Goal: Check status

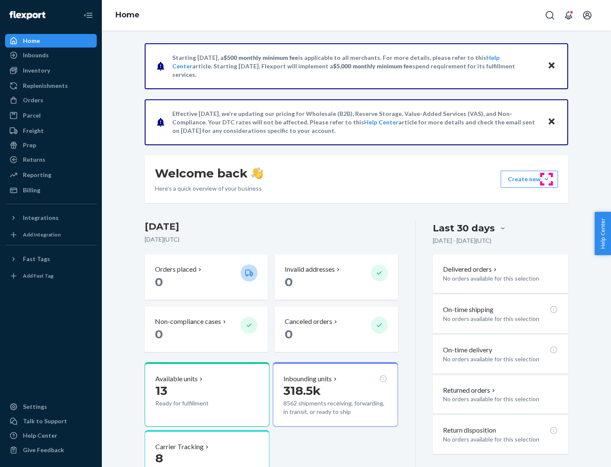
click at [547, 179] on button "Create new Create new inbound Create new order Create new product" at bounding box center [529, 179] width 57 height 17
click at [35, 55] on div "Inbounds" at bounding box center [36, 55] width 26 height 8
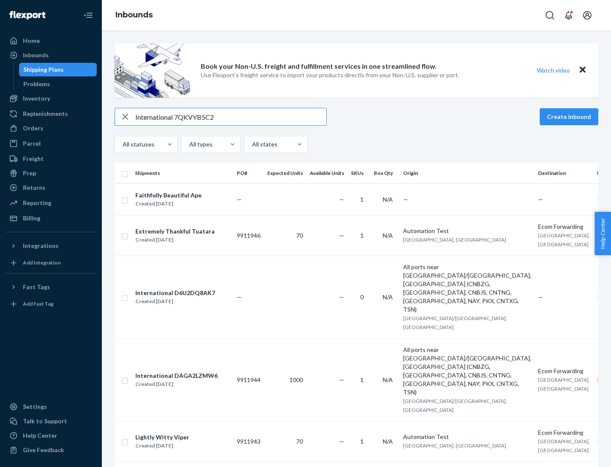
type input "International 7QKVYB5C29"
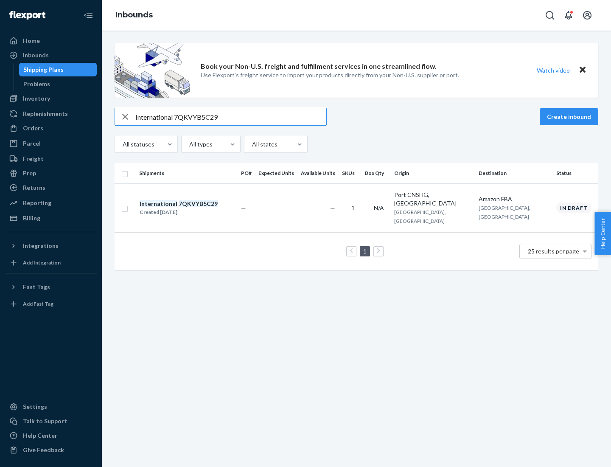
click at [193, 208] on div "Created [DATE]" at bounding box center [179, 212] width 78 height 8
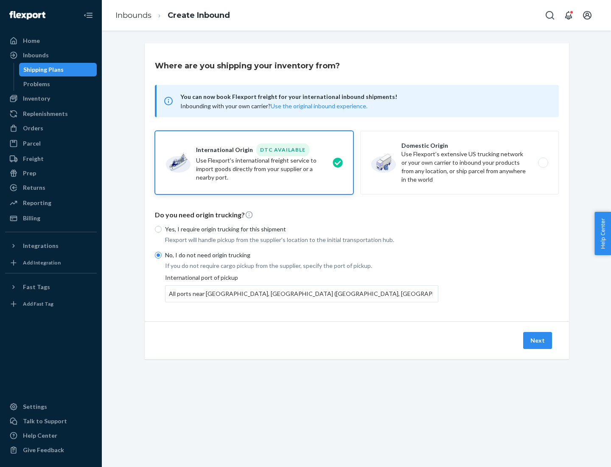
click at [538, 340] on button "Next" at bounding box center [537, 340] width 29 height 17
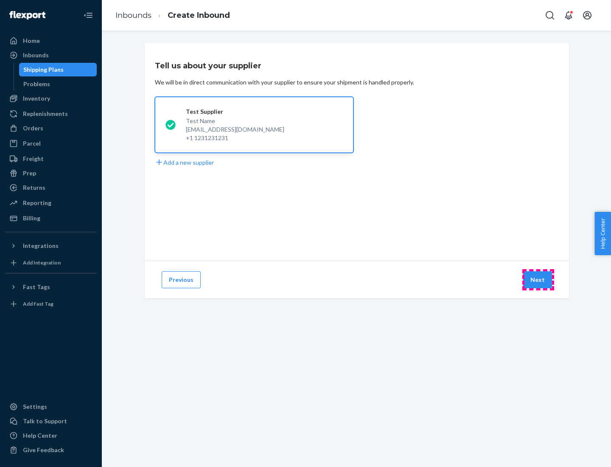
click at [538, 280] on button "Next" at bounding box center [537, 279] width 29 height 17
